Goal: Task Accomplishment & Management: Manage account settings

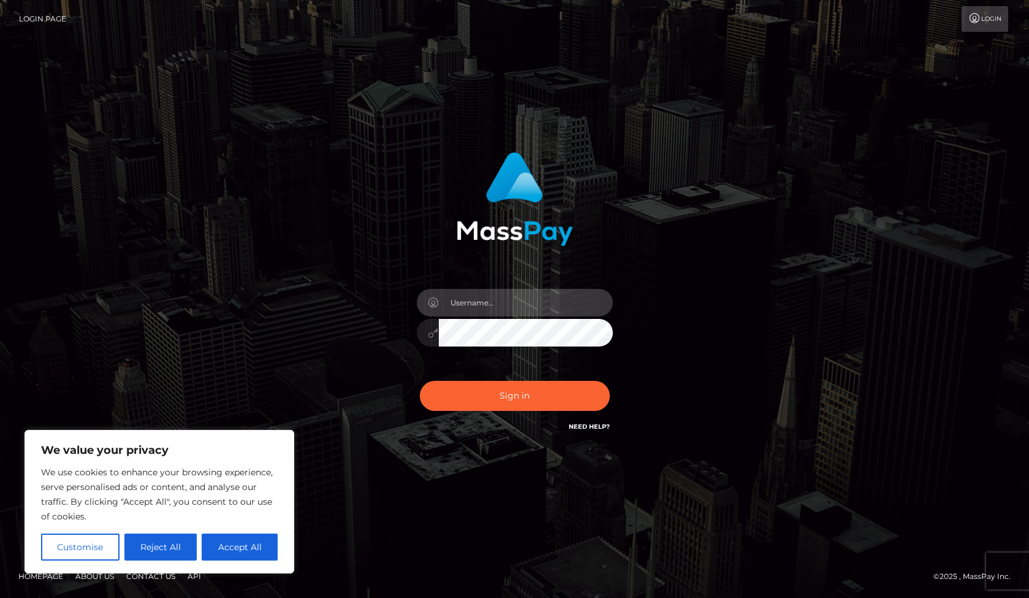
type input "bella2you.now@gmail.com"
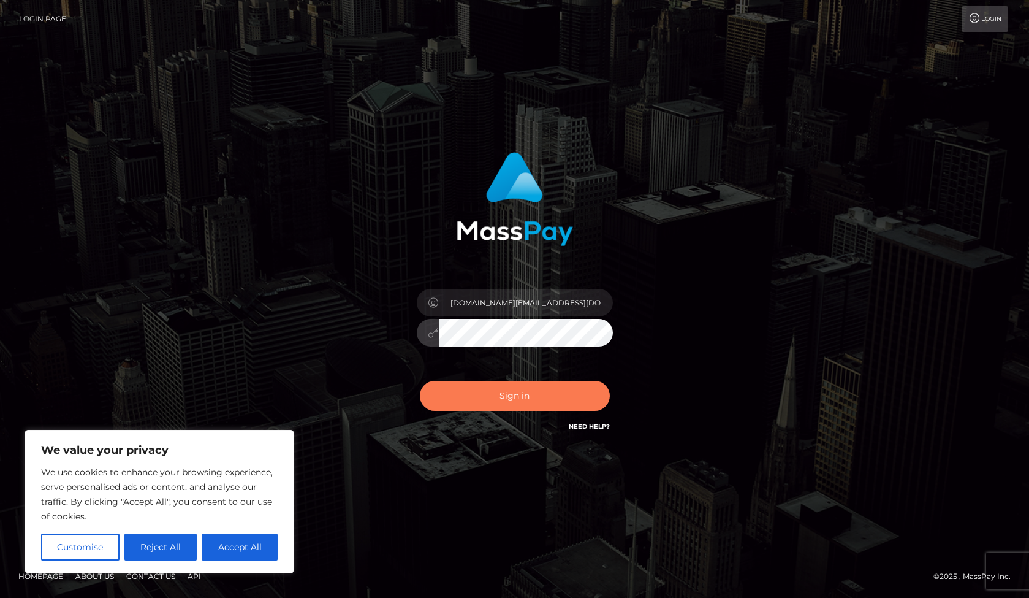
click at [504, 401] on button "Sign in" at bounding box center [515, 396] width 190 height 30
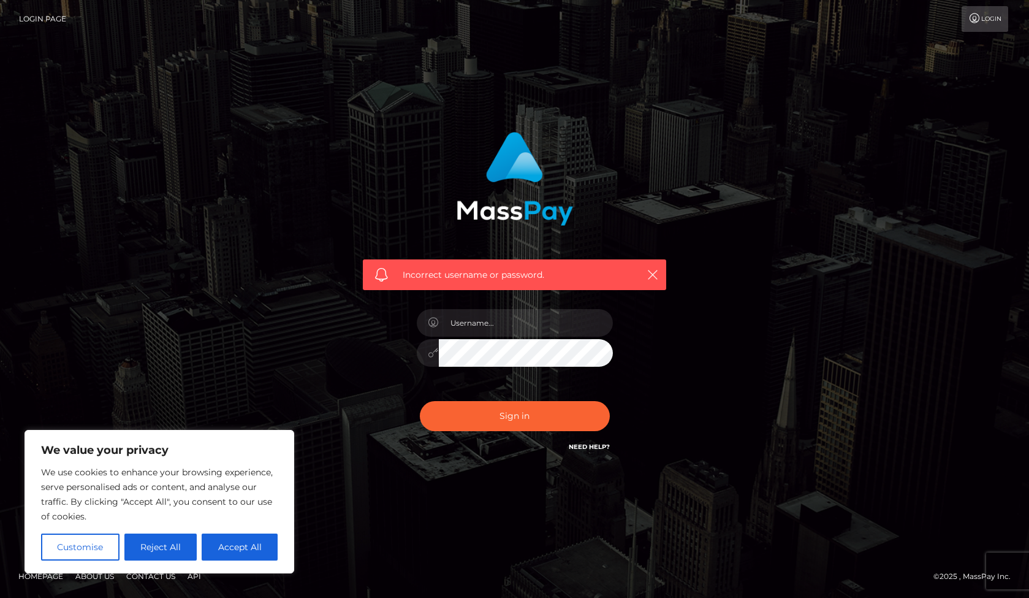
click at [232, 562] on div "We value your privacy We use cookies to enhance your browsing experience, serve…" at bounding box center [160, 501] width 270 height 143
click at [237, 552] on button "Accept All" at bounding box center [240, 546] width 76 height 27
checkbox input "true"
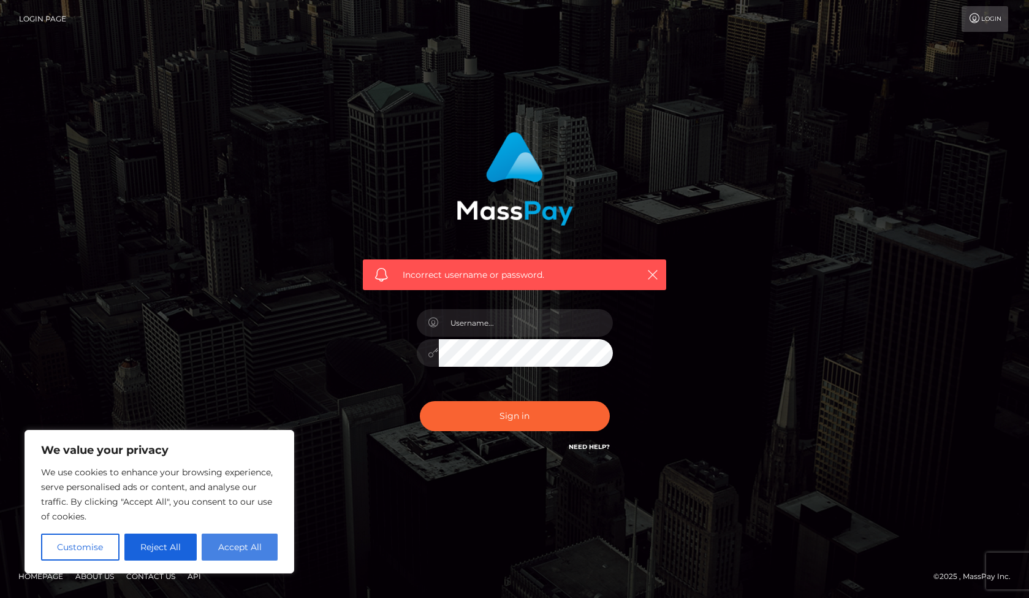
checkbox input "true"
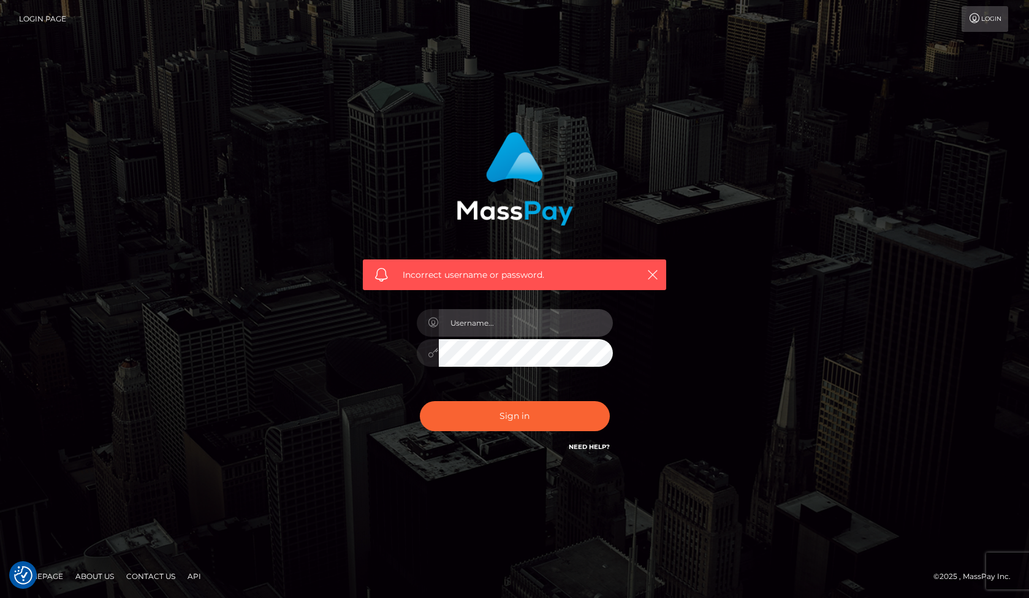
click at [499, 330] on input "text" at bounding box center [526, 323] width 174 height 28
type input "[DOMAIN_NAME][EMAIL_ADDRESS][DOMAIN_NAME]"
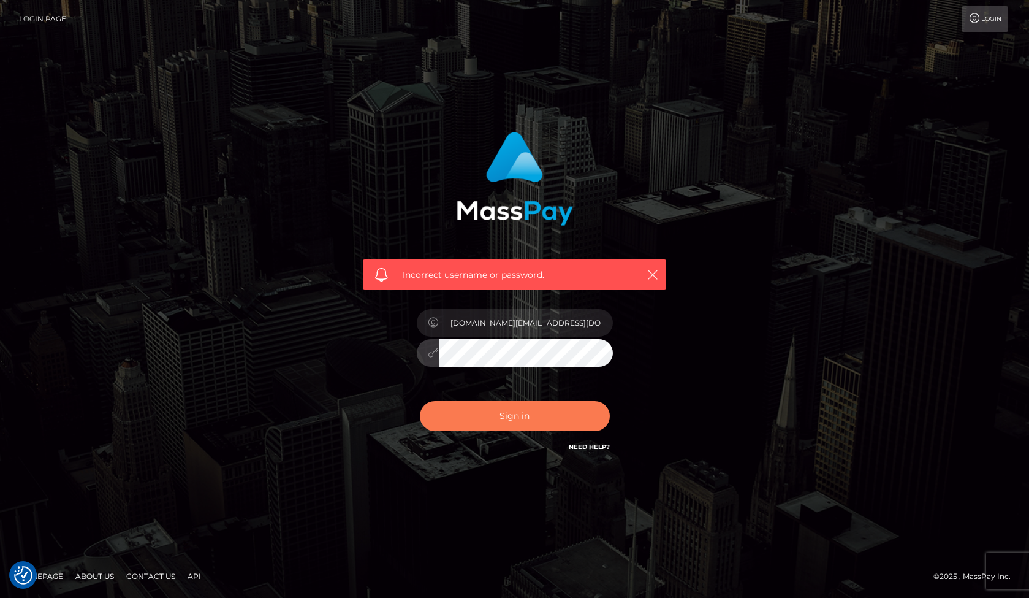
click at [500, 412] on button "Sign in" at bounding box center [515, 416] width 190 height 30
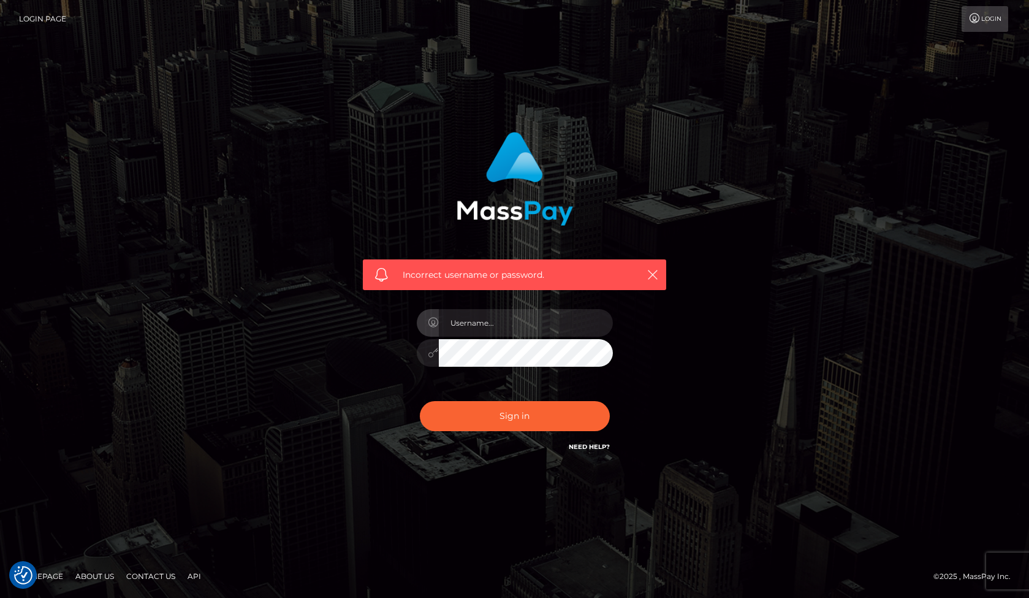
click at [503, 321] on input "text" at bounding box center [526, 323] width 174 height 28
click at [267, 336] on div "Incorrect username or password." at bounding box center [515, 299] width 699 height 353
click at [476, 328] on input "text" at bounding box center [526, 323] width 174 height 28
type input "bella2you.now@gmail.com"
click at [432, 349] on icon at bounding box center [434, 353] width 10 height 10
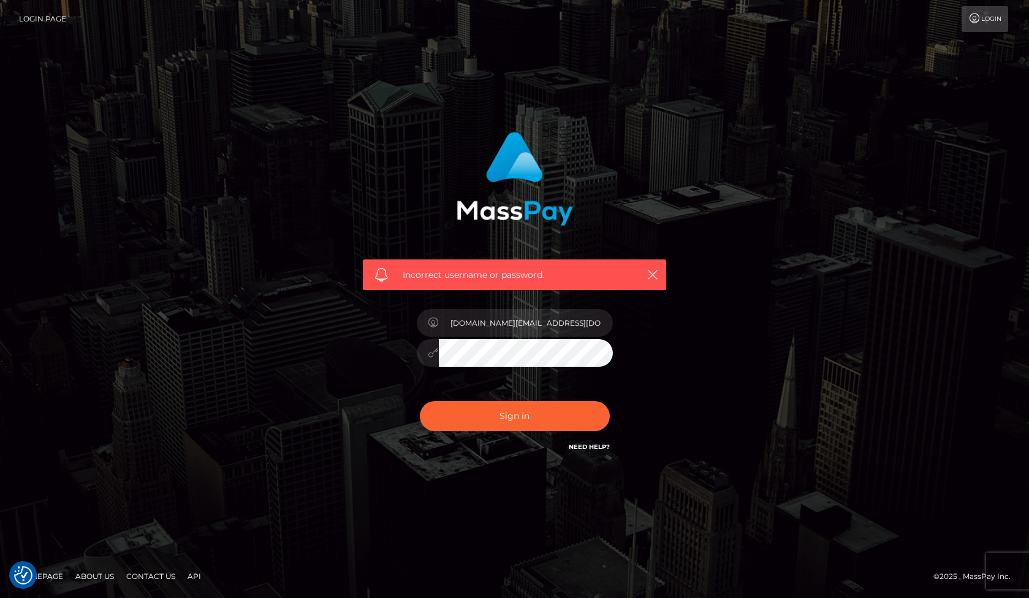
click at [433, 353] on icon at bounding box center [434, 353] width 10 height 10
click at [424, 351] on div at bounding box center [515, 351] width 196 height 24
click at [502, 418] on button "Sign in" at bounding box center [515, 416] width 190 height 30
checkbox input "true"
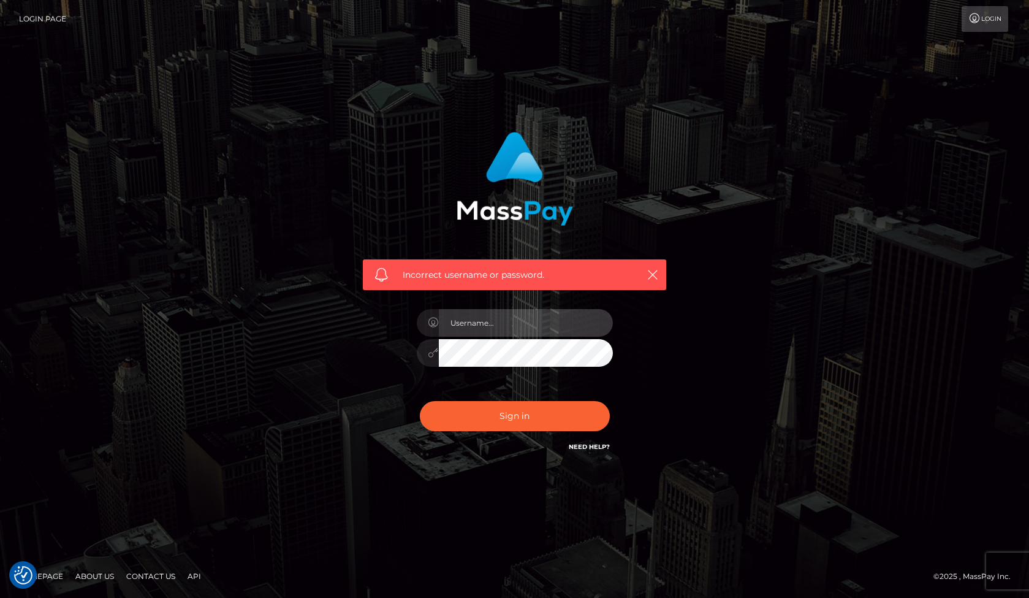
checkbox input "true"
click at [536, 216] on img at bounding box center [515, 179] width 116 height 94
click at [651, 277] on icon "button" at bounding box center [653, 275] width 12 height 12
click at [552, 162] on img at bounding box center [515, 179] width 116 height 94
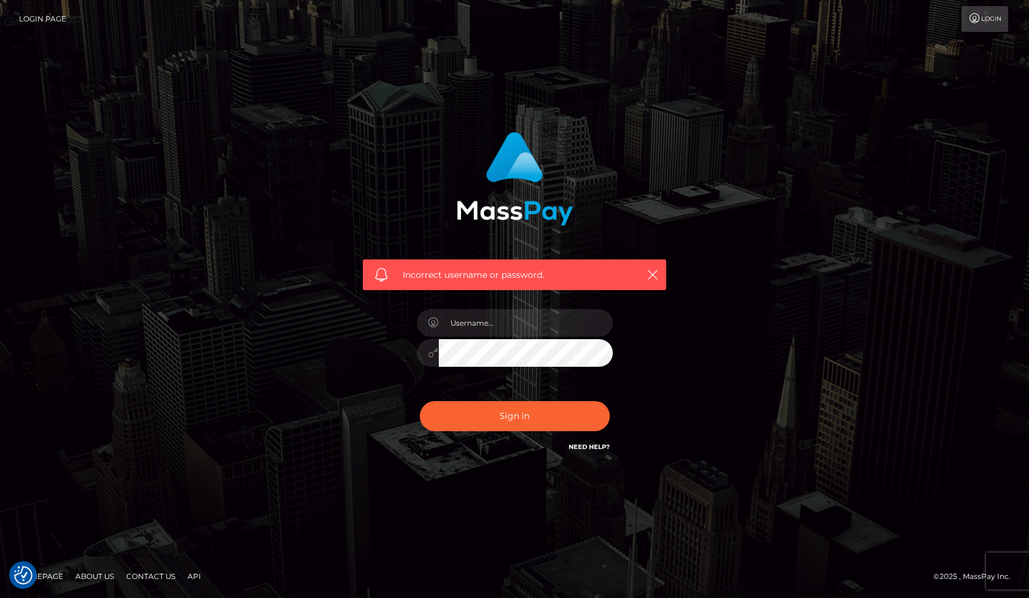
click at [1002, 17] on link "Login" at bounding box center [985, 19] width 47 height 26
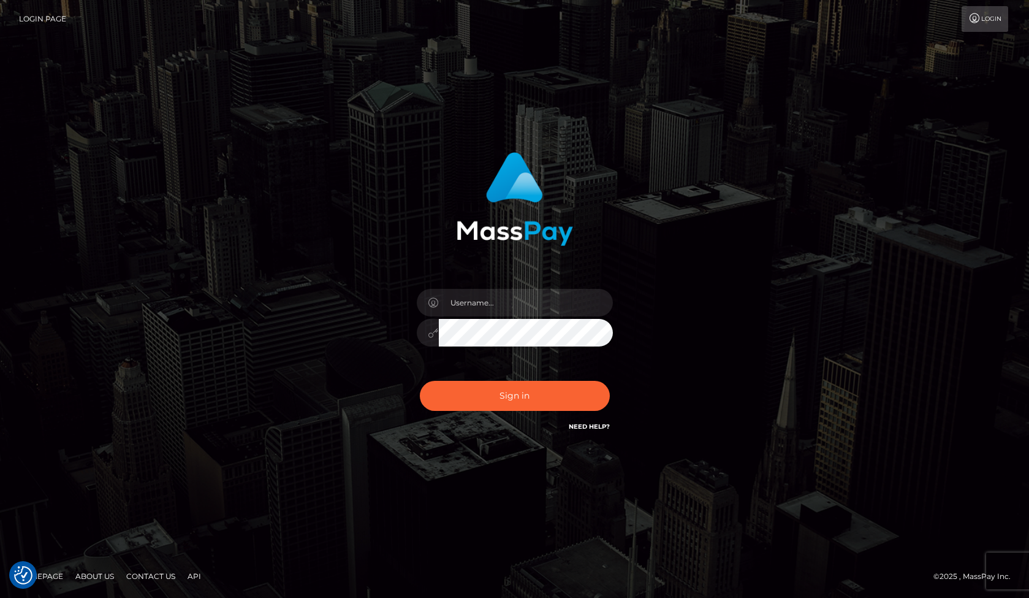
click at [533, 272] on div "Sign in" at bounding box center [515, 293] width 322 height 300
click at [985, 25] on link "Login" at bounding box center [985, 19] width 47 height 26
click at [410, 228] on div at bounding box center [515, 194] width 322 height 103
click at [491, 306] on input "text" at bounding box center [526, 303] width 174 height 28
click at [275, 326] on div "Sign in" at bounding box center [515, 299] width 699 height 312
